Goal: Navigation & Orientation: Find specific page/section

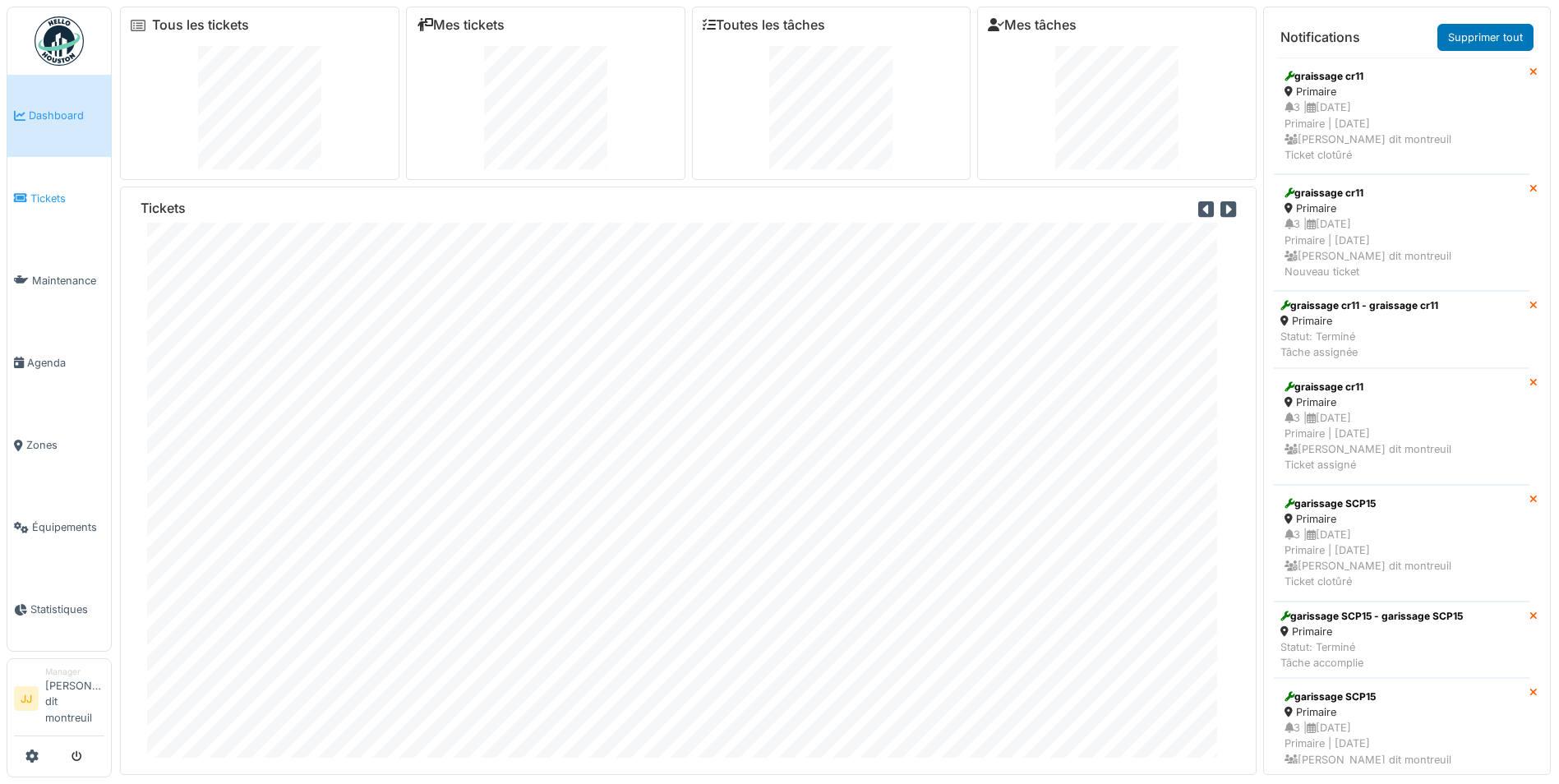
click at [46, 204] on span "Tickets" at bounding box center [68, 198] width 74 height 15
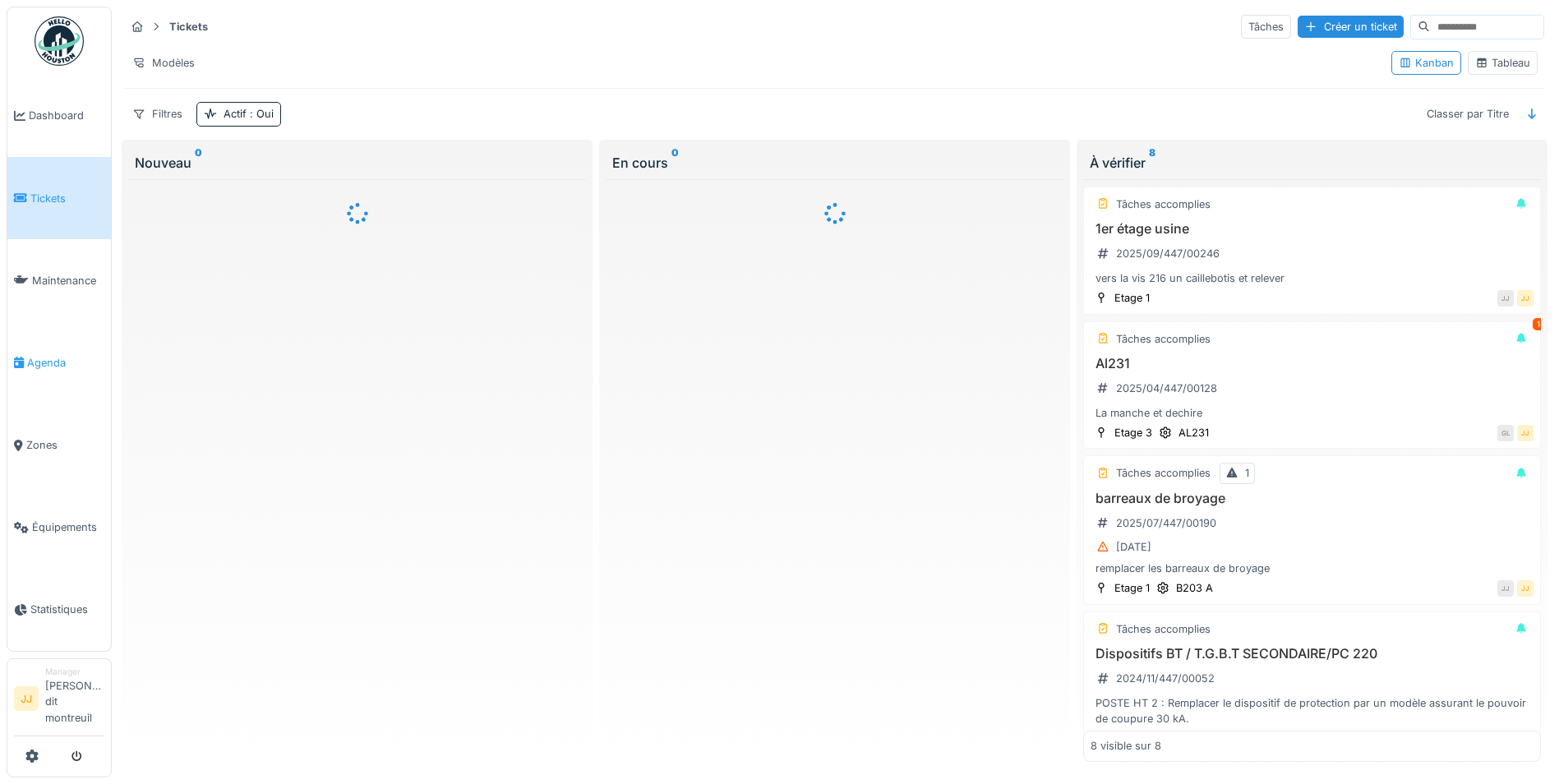
click at [49, 368] on span "Agenda" at bounding box center [66, 362] width 77 height 15
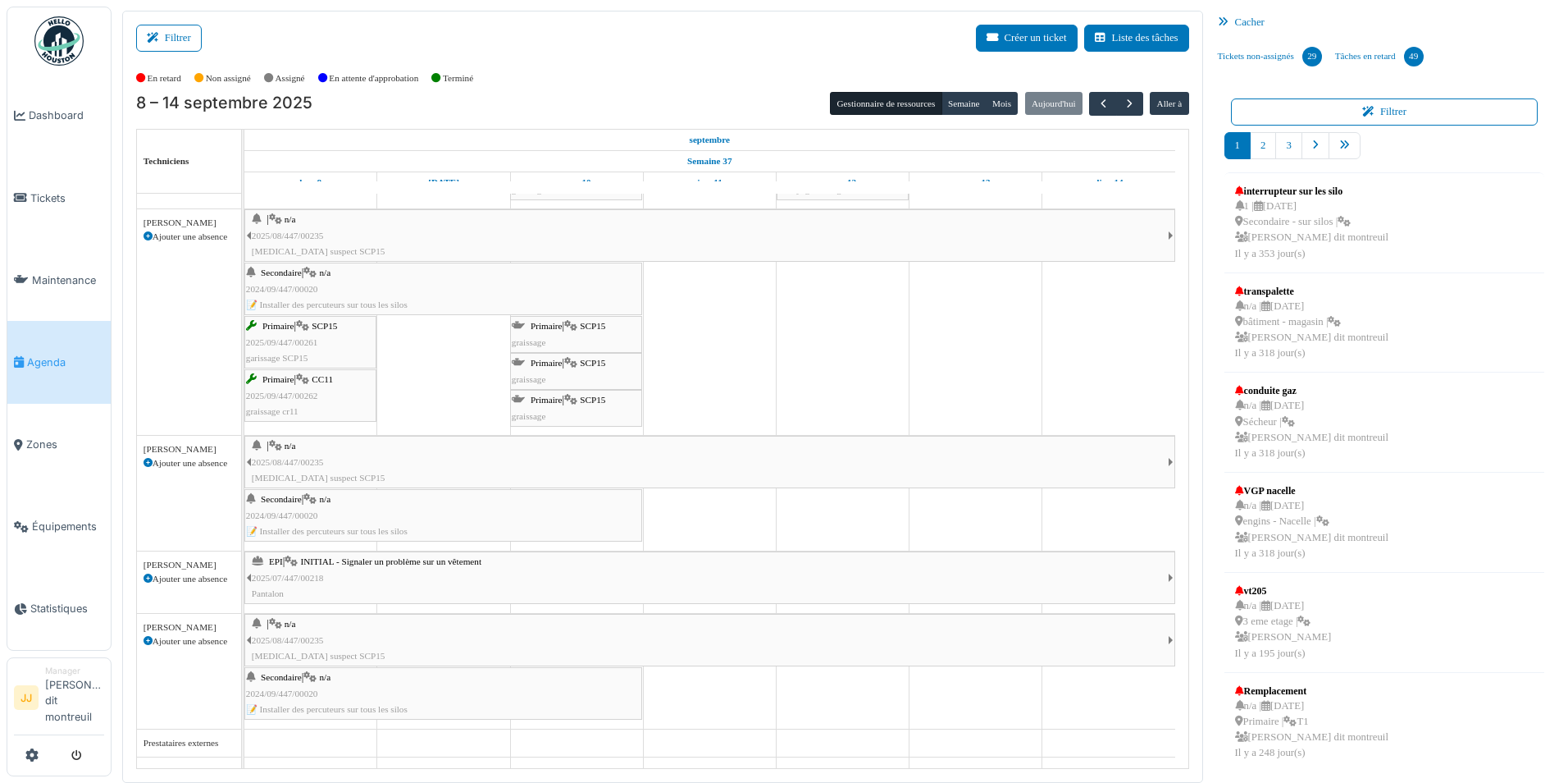
scroll to position [47, 0]
